Goal: Task Accomplishment & Management: Complete application form

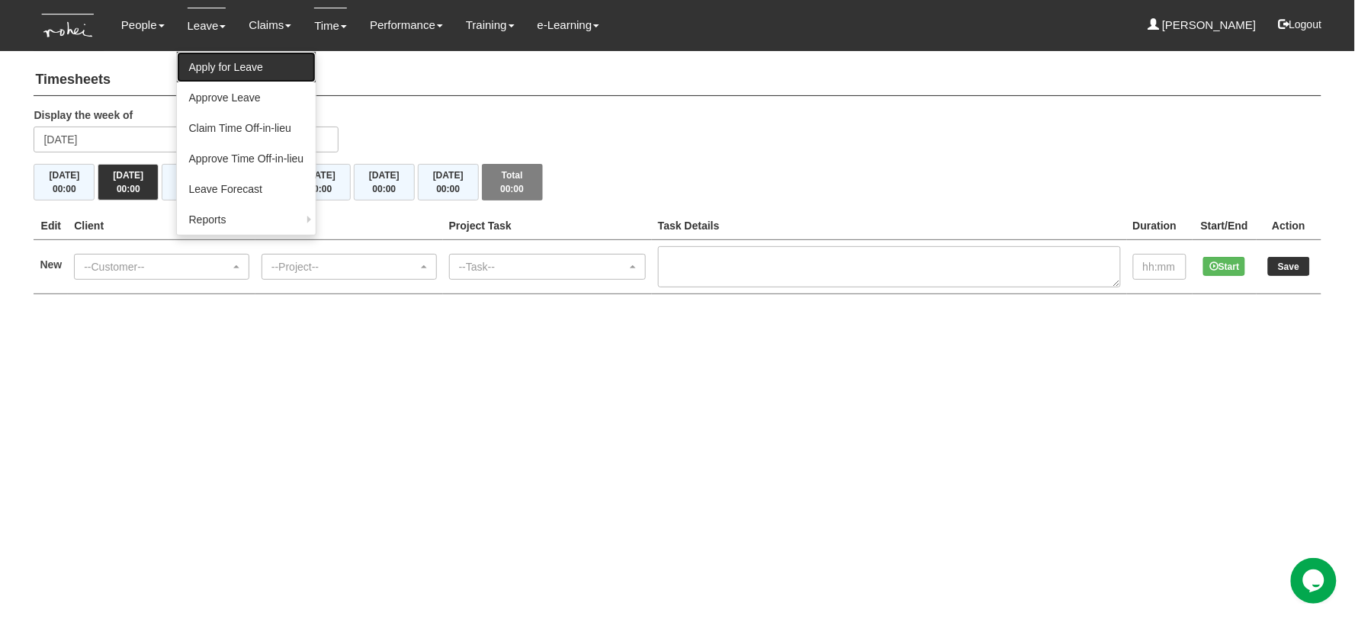
click at [199, 70] on link "Apply for Leave" at bounding box center [247, 67] width 140 height 30
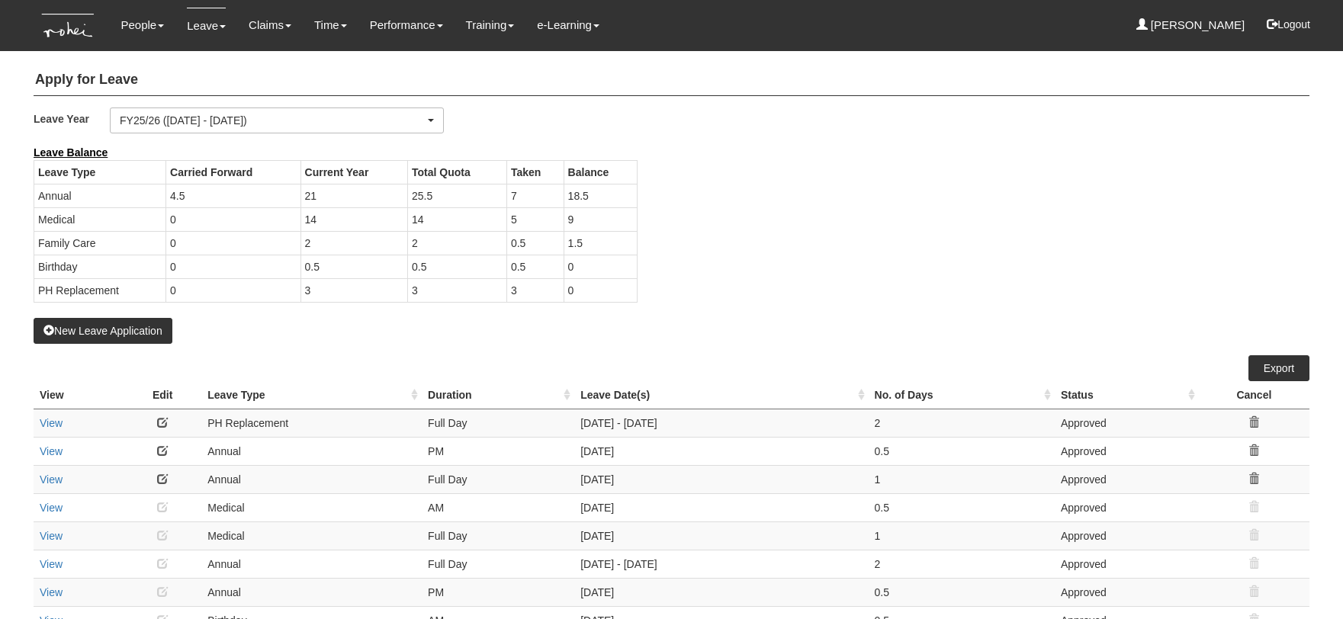
select select "50"
click at [120, 326] on button "New Leave Application" at bounding box center [103, 331] width 139 height 26
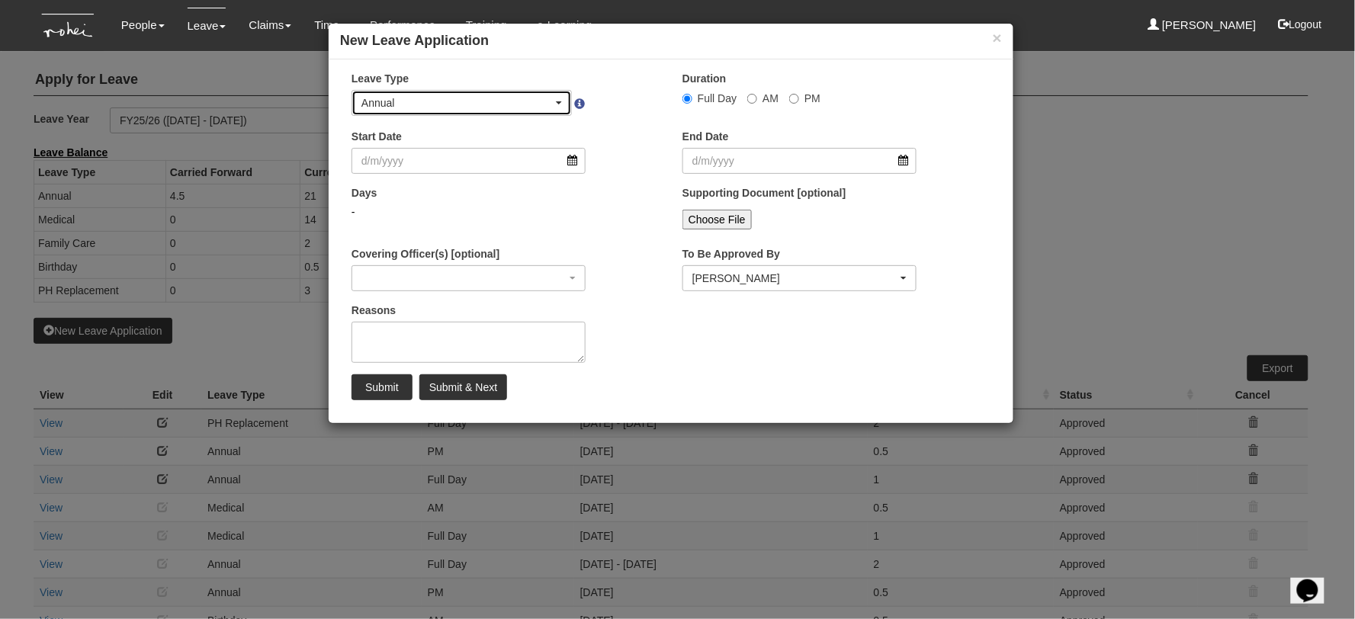
click at [448, 94] on div "Annual" at bounding box center [461, 103] width 219 height 24
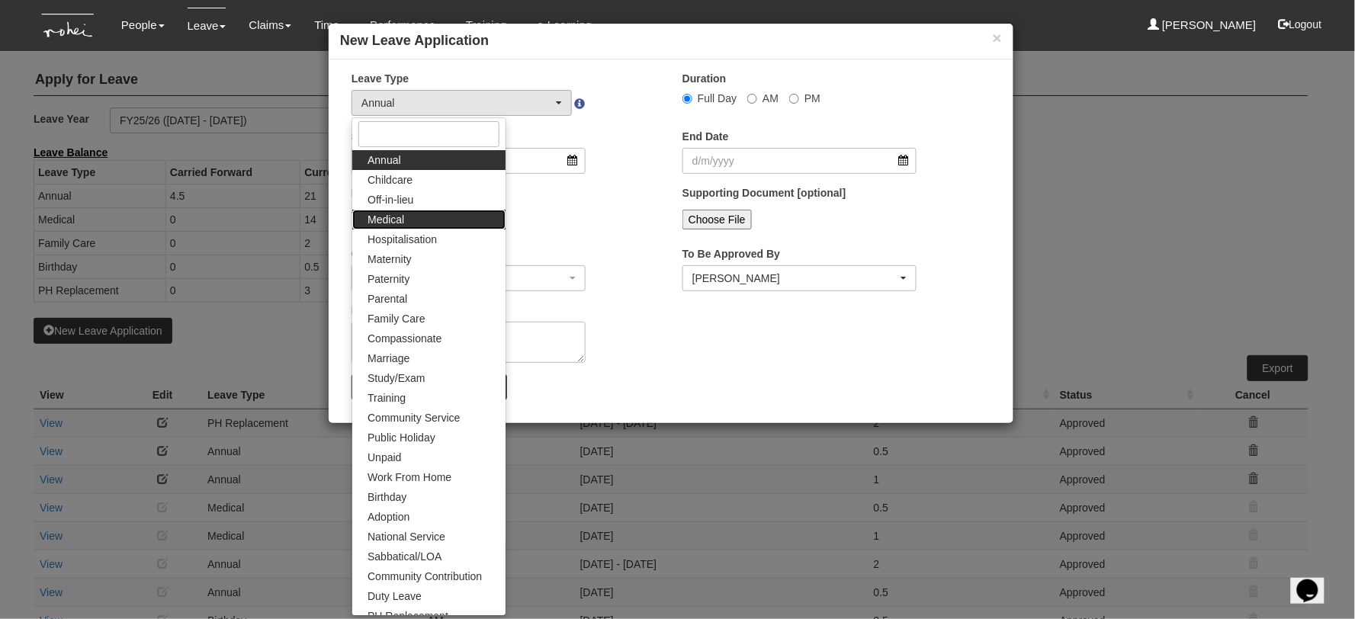
click at [428, 212] on link "Medical" at bounding box center [428, 220] width 153 height 20
select select "4"
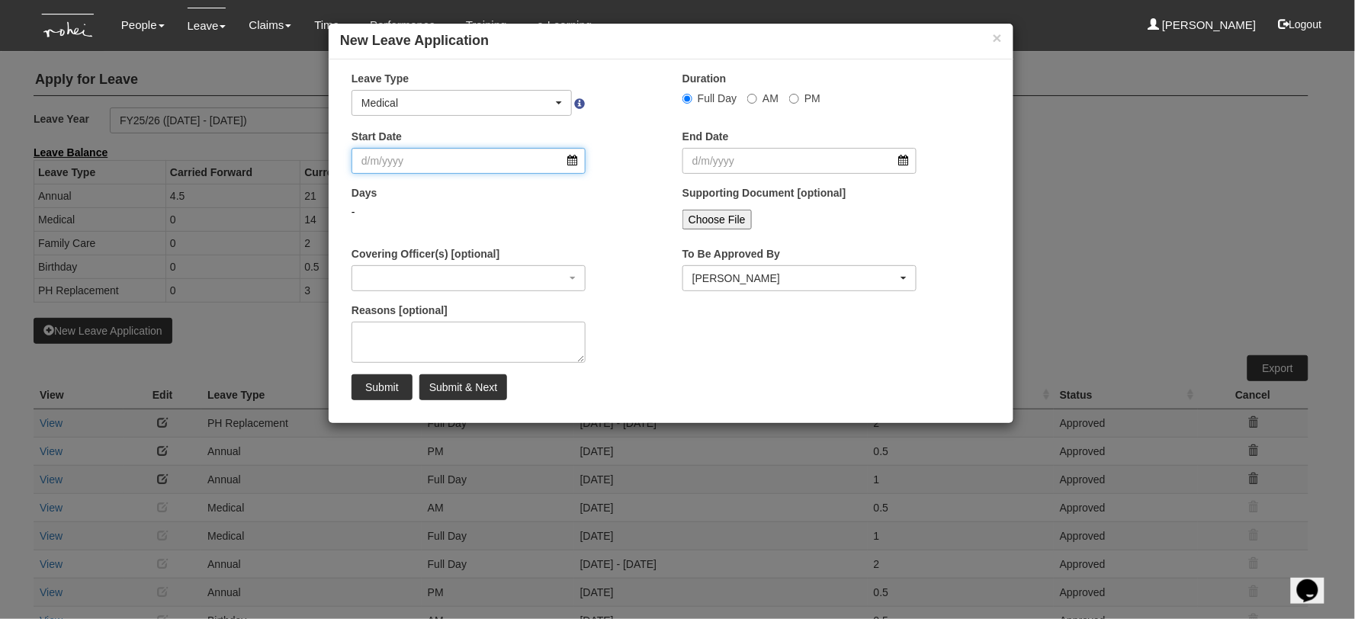
click at [425, 168] on input "Start Date" at bounding box center [468, 161] width 234 height 26
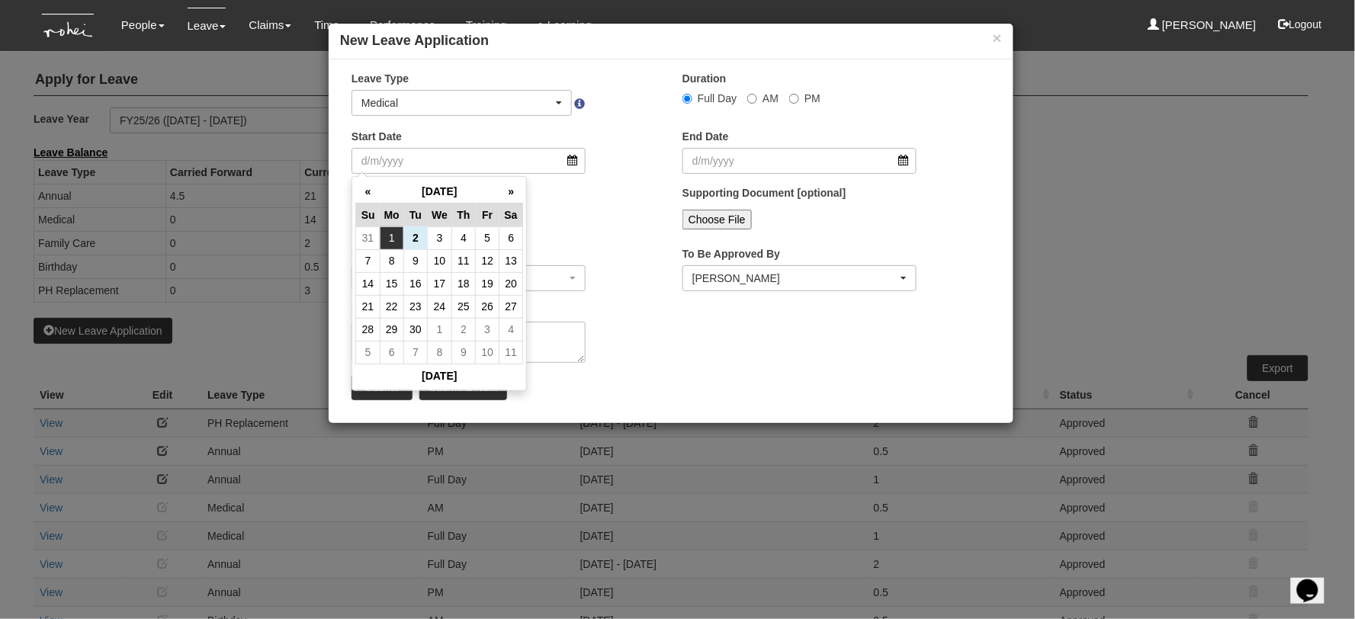
click at [392, 235] on td "1" at bounding box center [392, 237] width 24 height 23
type input "1/9/2025"
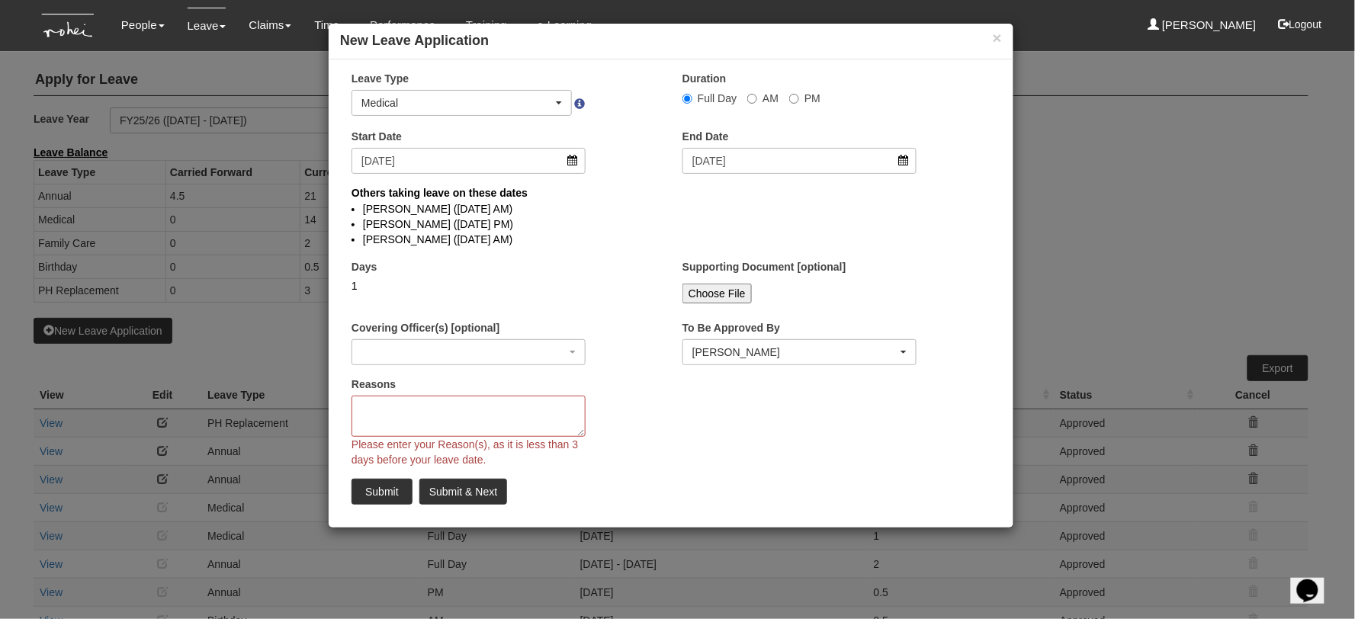
select select
click at [793, 101] on input "PM" at bounding box center [794, 99] width 10 height 10
radio input "true"
click at [416, 399] on textarea "Reasons" at bounding box center [468, 416] width 234 height 41
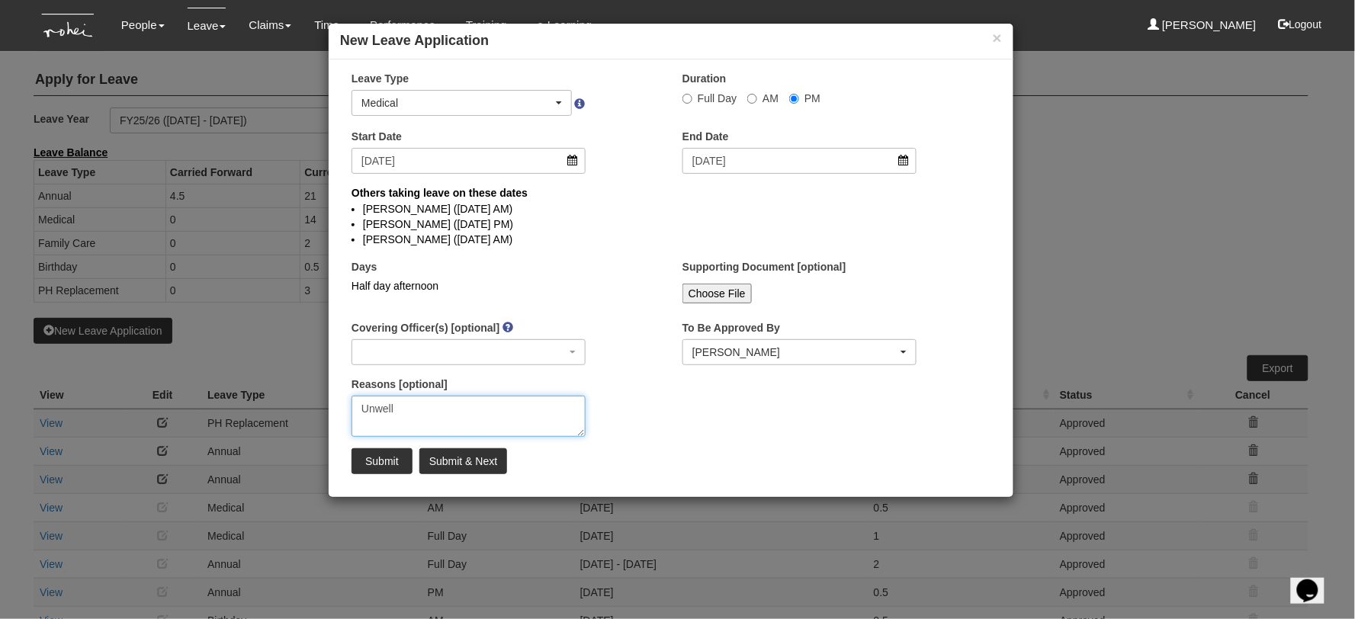
type textarea "Unwell"
click at [605, 246] on li "Rayza Gardon (1/9/2025 AM)" at bounding box center [671, 239] width 616 height 15
click at [385, 460] on input "Submit" at bounding box center [381, 461] width 61 height 26
select select "1"
radio input "true"
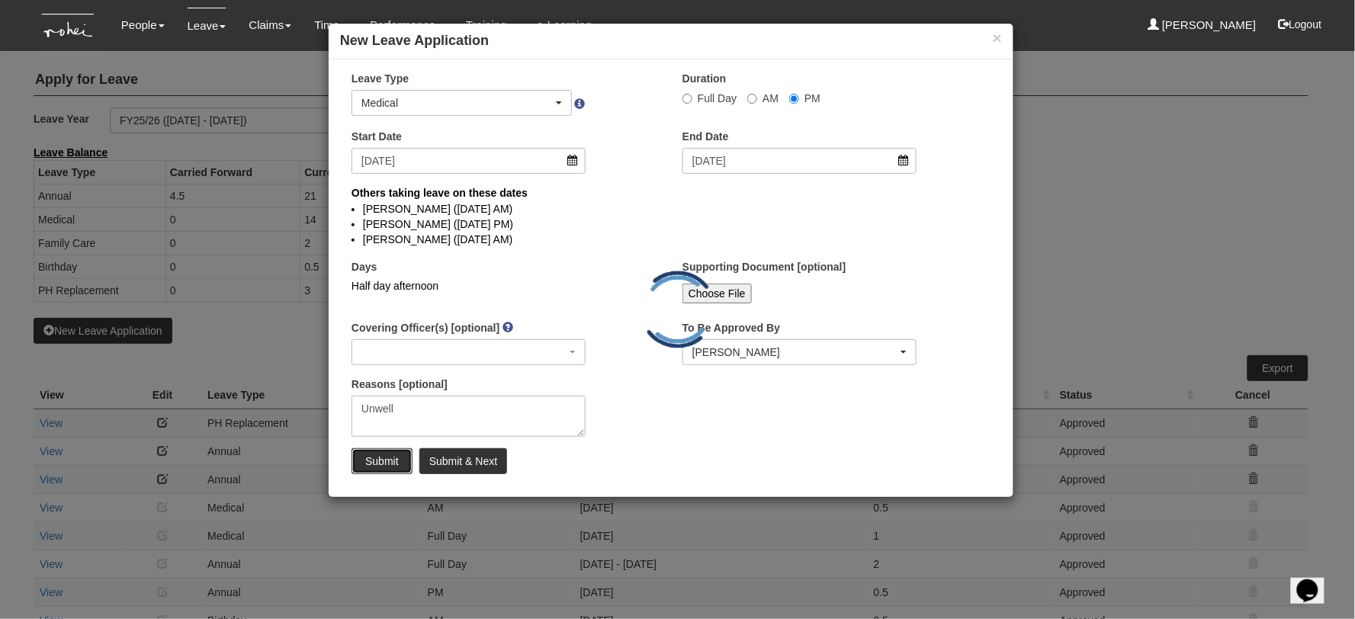
select select
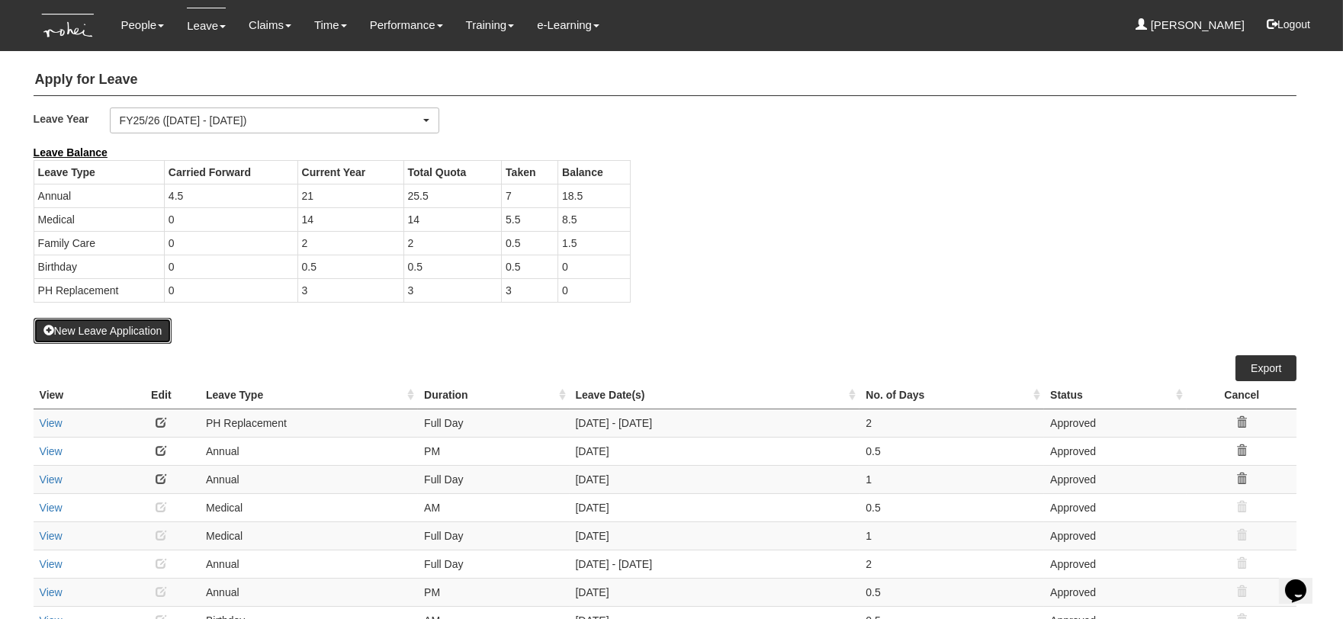
select select "50"
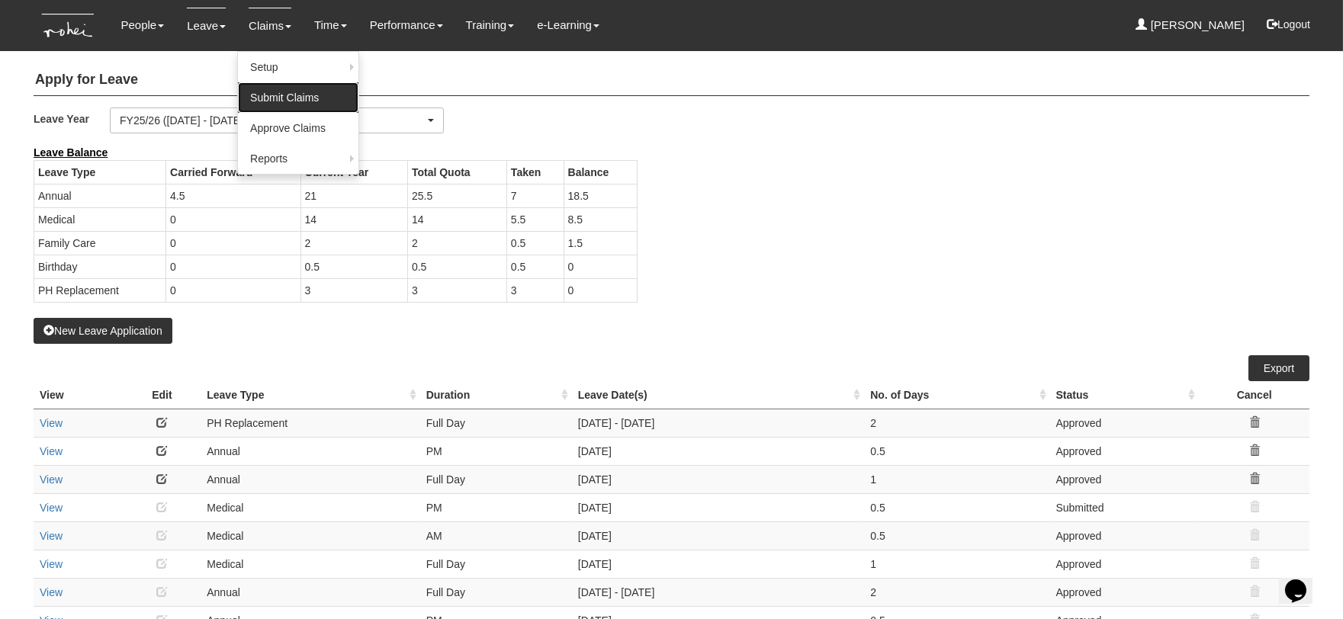
click at [265, 98] on link "Submit Claims" at bounding box center [298, 97] width 120 height 30
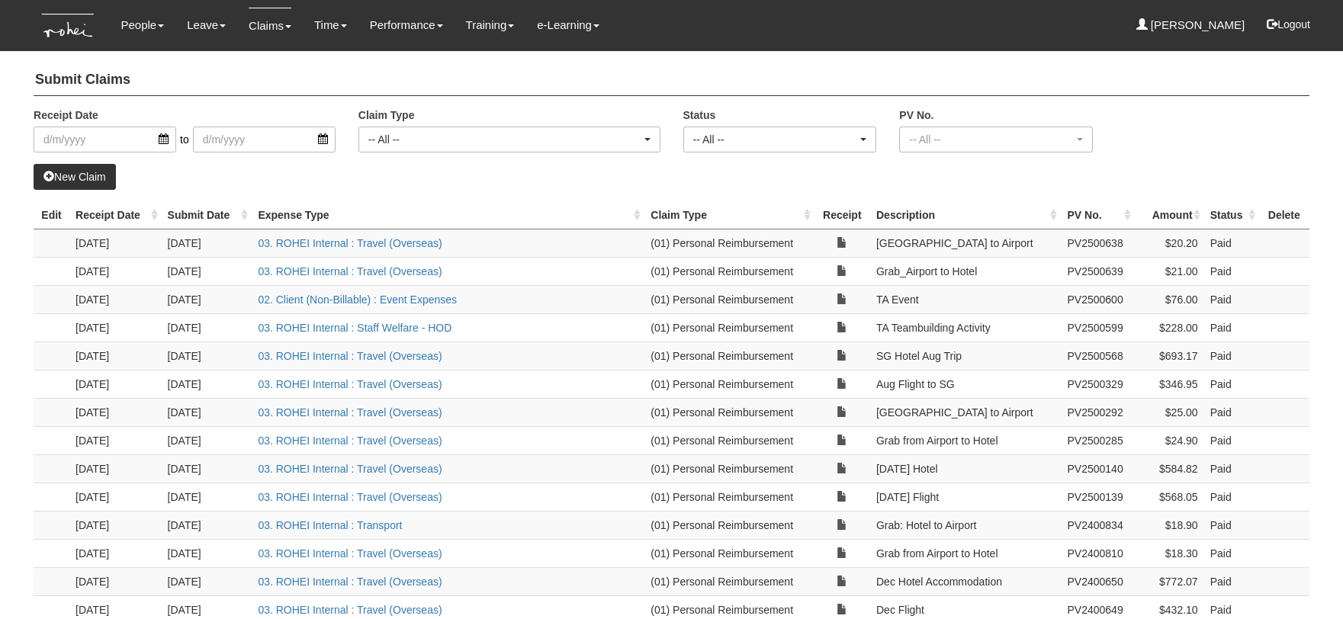
select select "50"
